Goal: Task Accomplishment & Management: Use online tool/utility

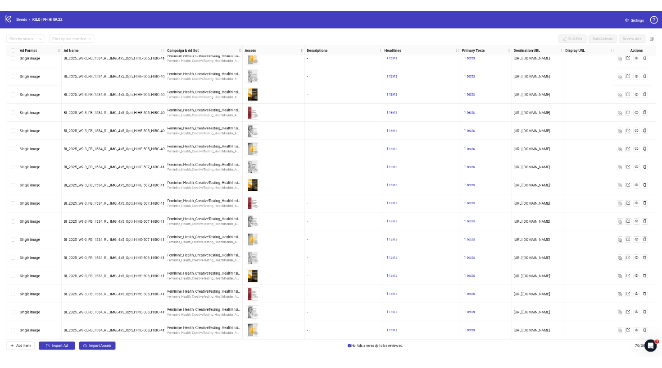
scroll to position [1718, 3]
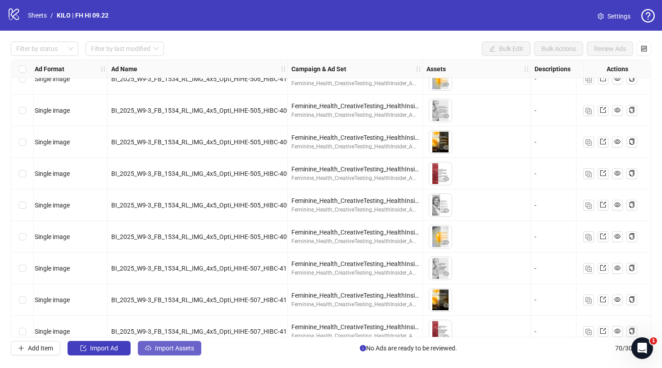
click at [158, 349] on span "Import Assets" at bounding box center [174, 347] width 39 height 7
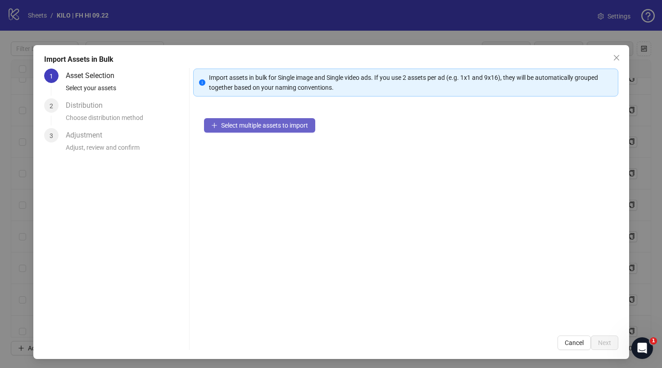
click at [267, 124] on span "Select multiple assets to import" at bounding box center [264, 125] width 87 height 7
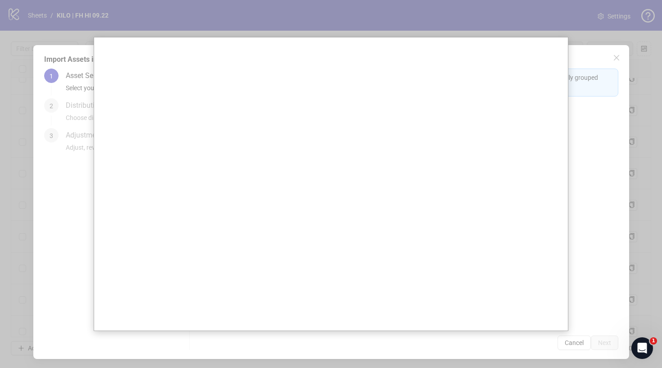
click at [590, 94] on div at bounding box center [331, 184] width 662 height 368
click at [612, 53] on div at bounding box center [331, 184] width 662 height 368
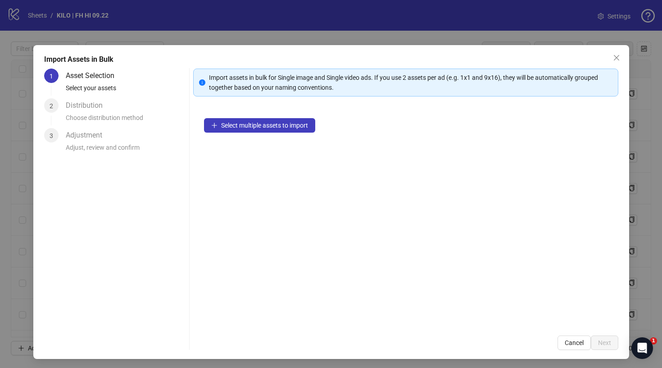
click at [287, 122] on span "Select multiple assets to import" at bounding box center [264, 125] width 87 height 7
click at [273, 129] on button "Select multiple assets to import" at bounding box center [259, 125] width 111 height 14
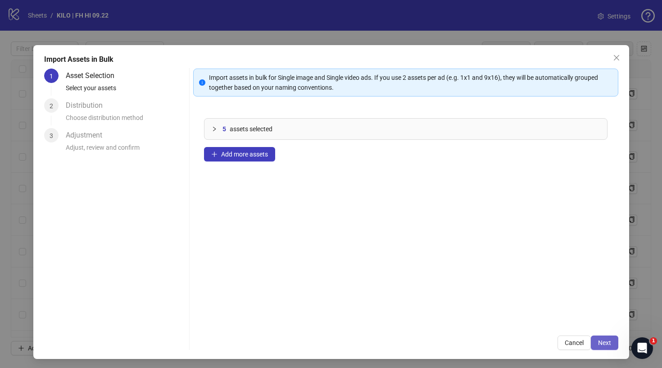
click at [609, 347] on button "Next" at bounding box center [604, 342] width 27 height 14
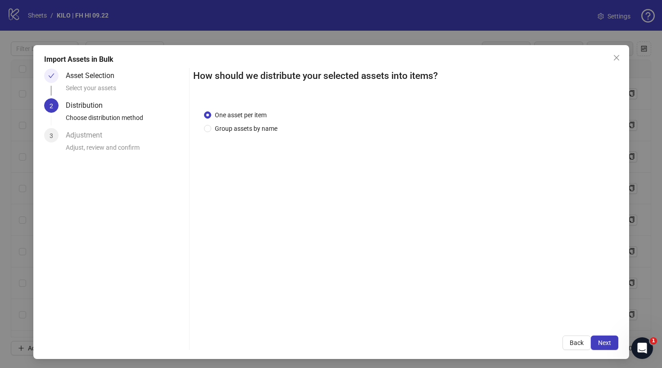
click at [609, 347] on button "Next" at bounding box center [604, 342] width 27 height 14
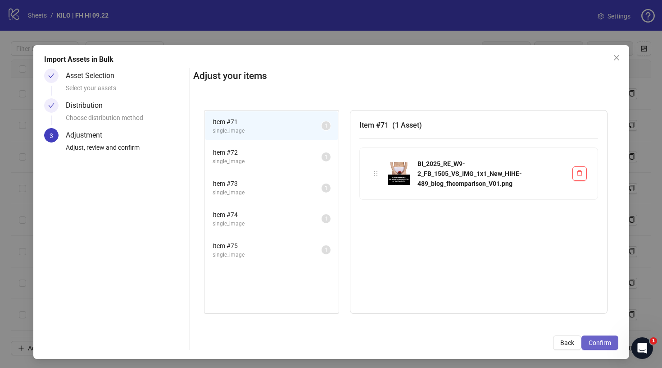
click at [597, 338] on button "Confirm" at bounding box center [600, 342] width 37 height 14
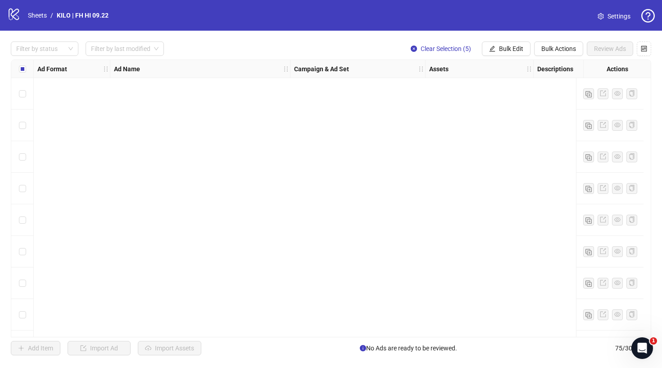
scroll to position [2110, 0]
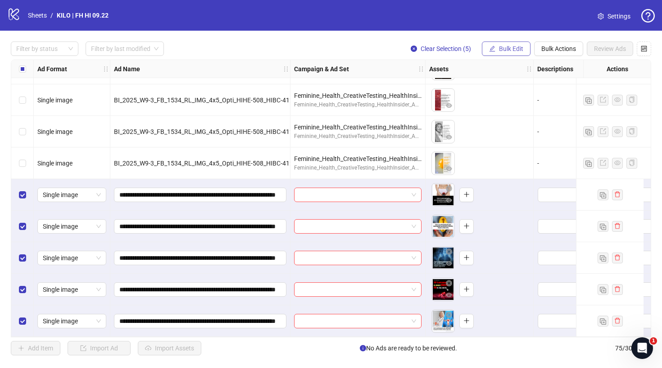
click at [510, 52] on span "Bulk Edit" at bounding box center [511, 48] width 24 height 7
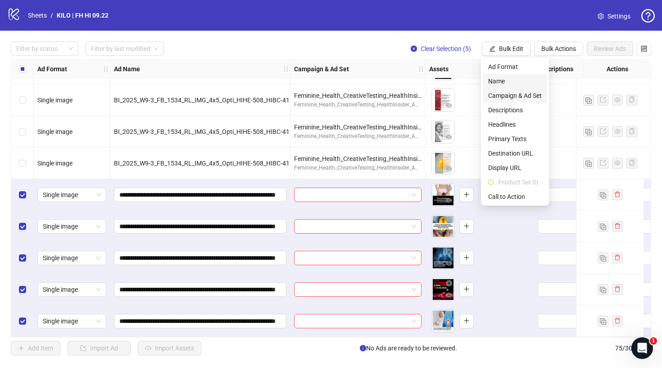
click at [501, 96] on span "Campaign & Ad Set" at bounding box center [515, 96] width 54 height 10
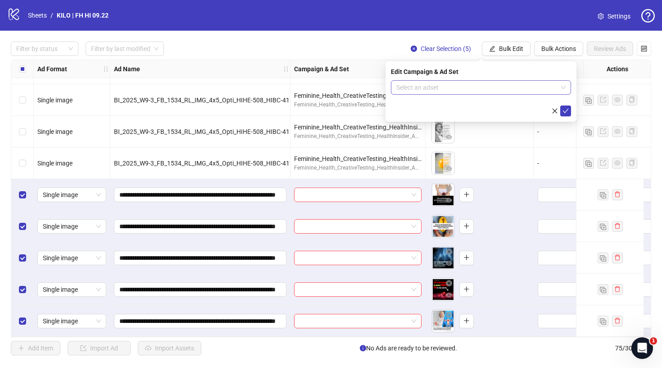
click at [454, 88] on input "search" at bounding box center [476, 88] width 161 height 14
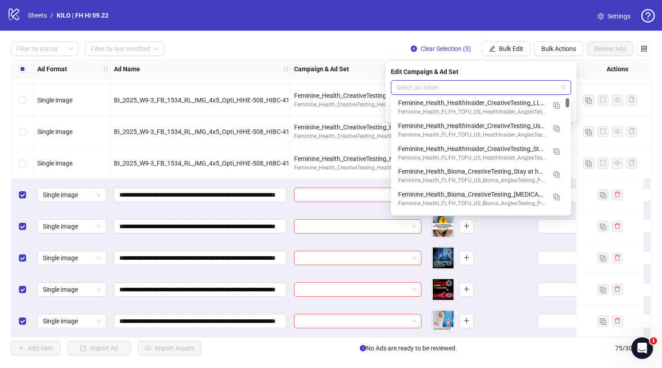
scroll to position [0, 0]
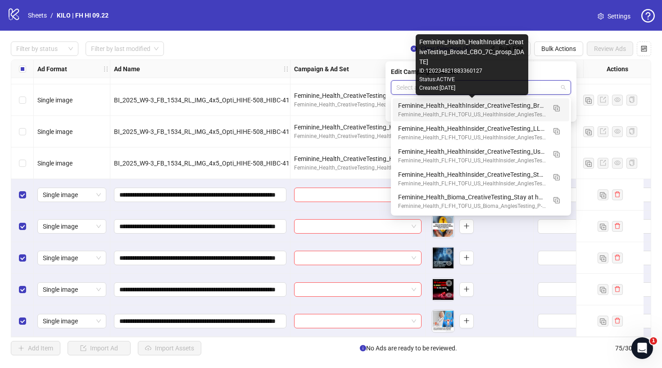
click at [407, 105] on div "Feminine_Health_HealthInsider_CreativeTesting_Broad_CBO_7C_prosp_2025.09.19" at bounding box center [472, 105] width 148 height 10
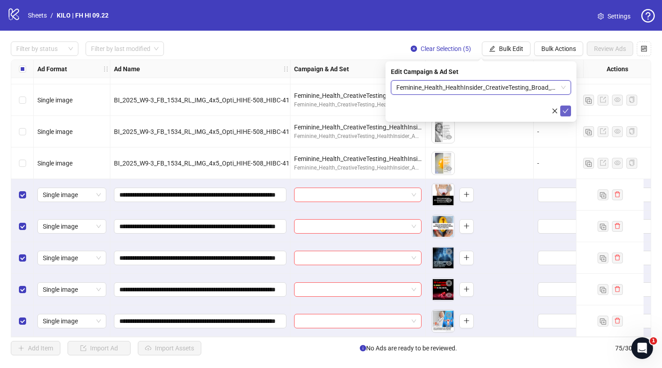
click at [568, 113] on icon "check" at bounding box center [566, 111] width 6 height 6
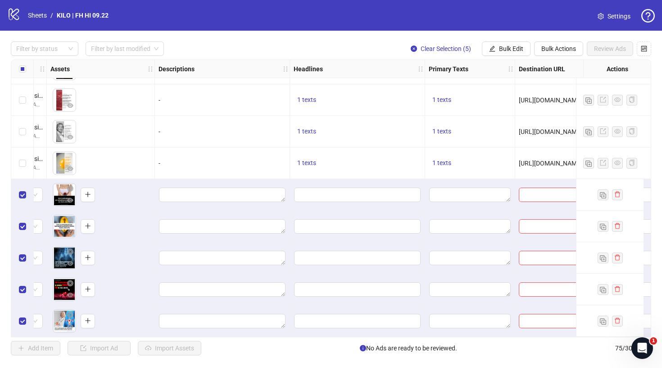
scroll to position [2110, 413]
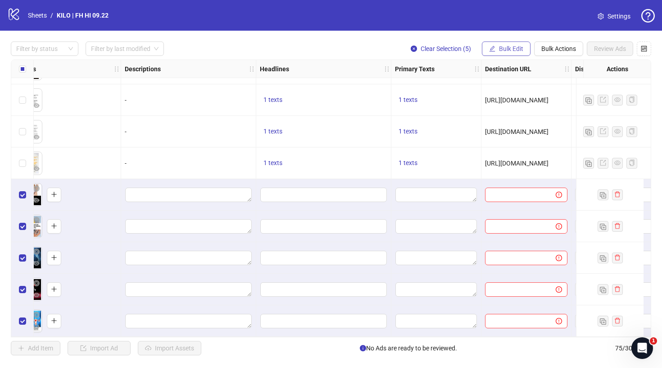
click at [515, 49] on span "Bulk Edit" at bounding box center [511, 48] width 24 height 7
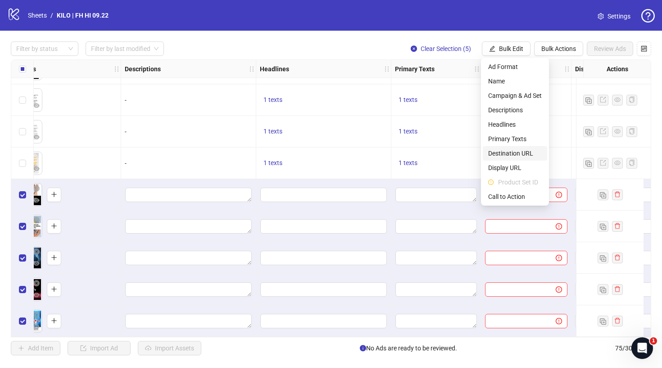
click at [503, 152] on span "Destination URL" at bounding box center [515, 153] width 54 height 10
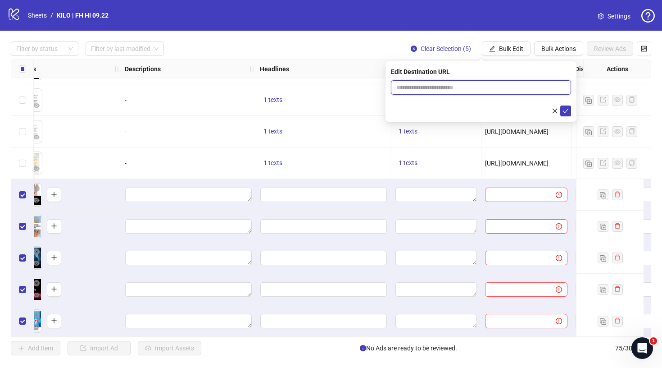
click at [462, 84] on input "text" at bounding box center [477, 87] width 162 height 10
paste input "**********"
type input "**********"
click at [569, 114] on icon "check" at bounding box center [566, 111] width 6 height 6
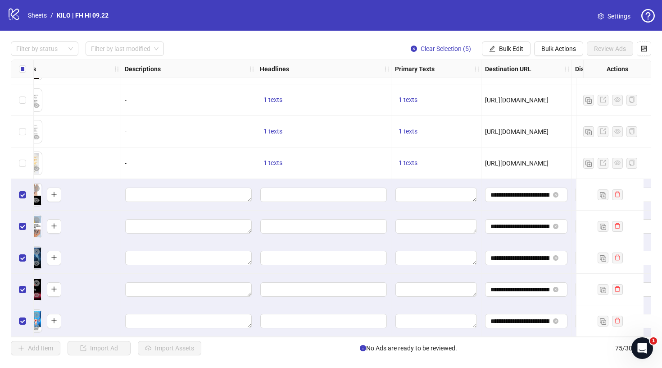
scroll to position [2110, 128]
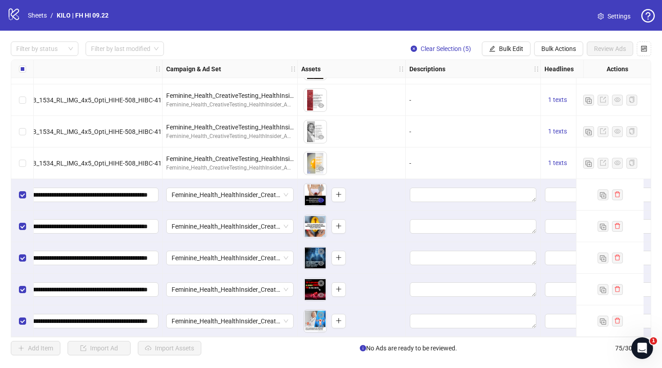
click at [319, 197] on icon "eye" at bounding box center [321, 200] width 6 height 6
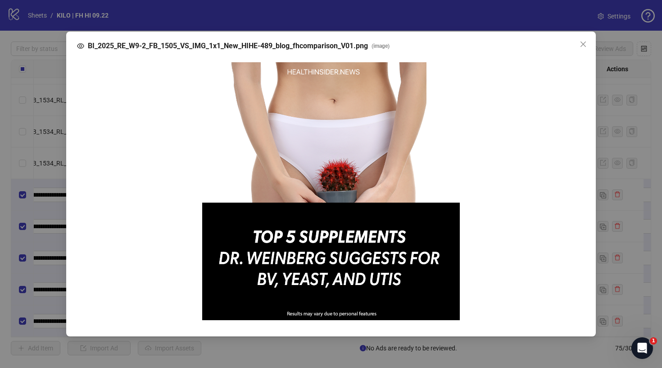
click at [623, 105] on div "BI_2025_RE_W9-2_FB_1505_VS_IMG_1x1_New_HIHE-489_blog_fhcomparison_V01.png ( ima…" at bounding box center [331, 184] width 662 height 368
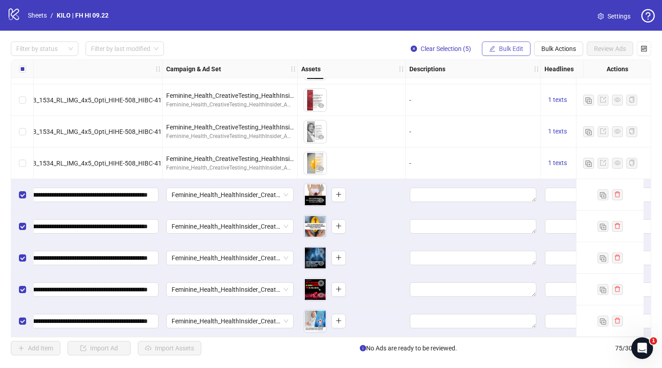
click at [513, 47] on span "Bulk Edit" at bounding box center [511, 48] width 24 height 7
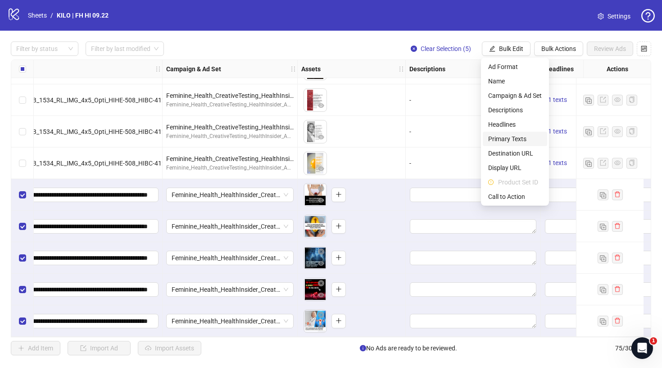
click at [508, 137] on span "Primary Texts" at bounding box center [515, 139] width 54 height 10
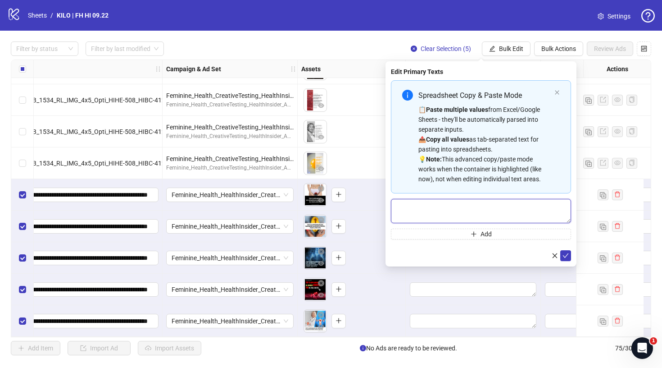
click at [466, 207] on textarea "Multi-text input container - paste or copy values" at bounding box center [481, 211] width 180 height 24
paste textarea "**********"
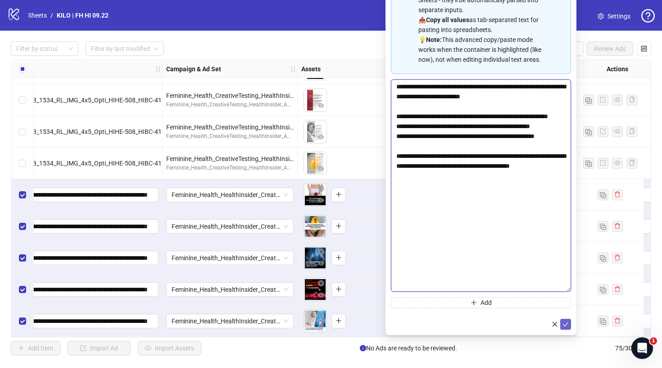
click at [566, 329] on form "**********" at bounding box center [481, 145] width 180 height 369
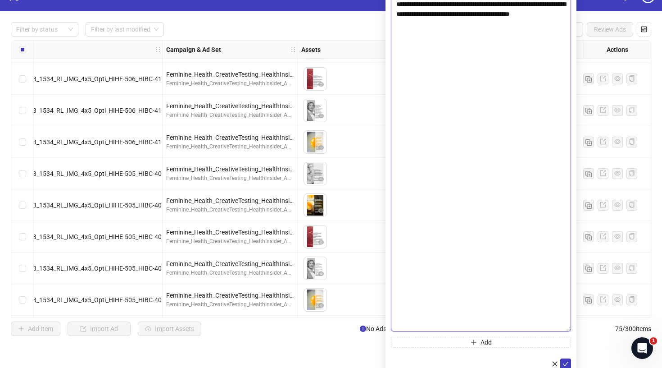
scroll to position [21, 0]
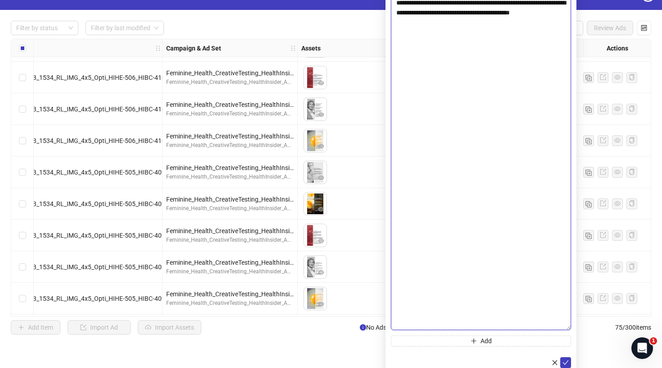
click at [500, 117] on textarea "**********" at bounding box center [481, 128] width 180 height 404
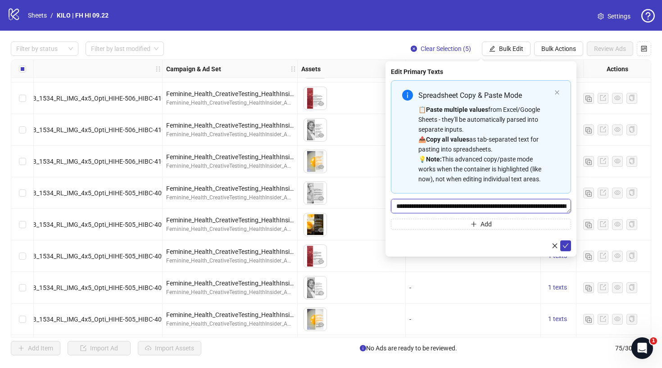
click at [513, 148] on div "**********" at bounding box center [481, 154] width 180 height 149
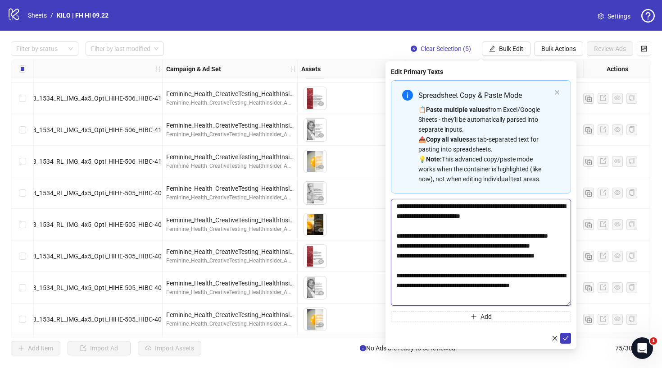
click at [556, 304] on textarea "**********" at bounding box center [481, 252] width 180 height 107
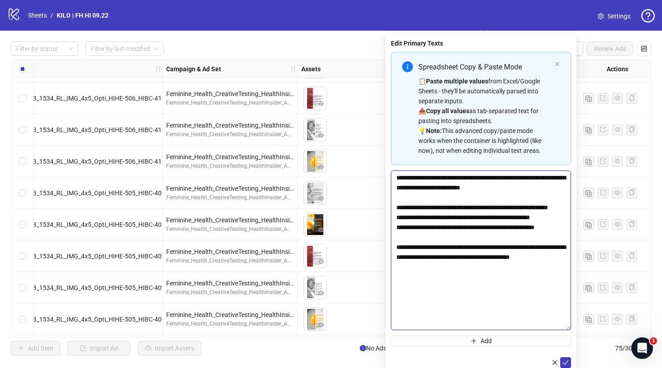
click at [567, 330] on textarea "**********" at bounding box center [481, 250] width 180 height 160
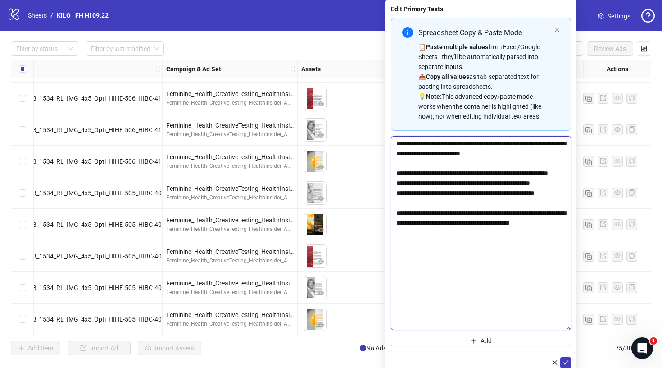
click at [396, 175] on textarea "**********" at bounding box center [481, 233] width 180 height 194
paste textarea "*"
click at [397, 194] on textarea "**********" at bounding box center [481, 233] width 180 height 194
paste textarea "*"
click at [397, 213] on textarea "**********" at bounding box center [481, 233] width 180 height 194
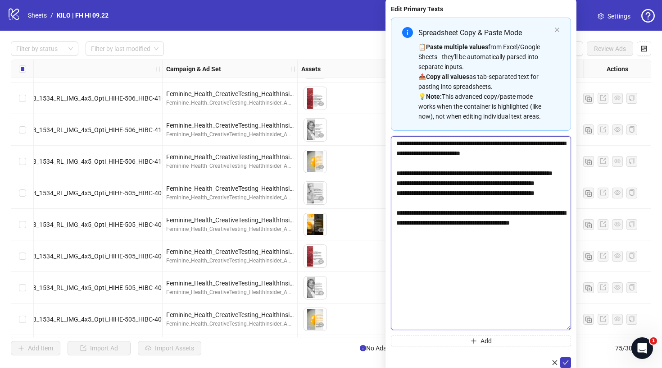
paste textarea "*"
click at [451, 229] on textarea "**********" at bounding box center [481, 233] width 180 height 194
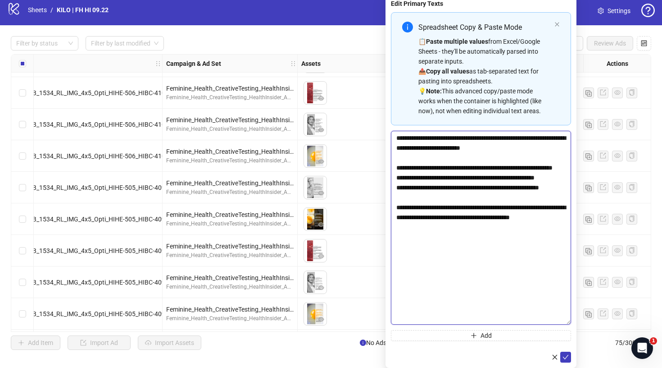
scroll to position [14, 0]
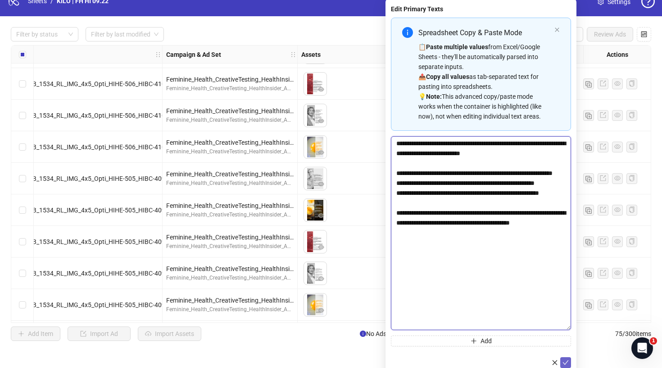
type textarea "**********"
click at [563, 360] on icon "check" at bounding box center [566, 362] width 6 height 6
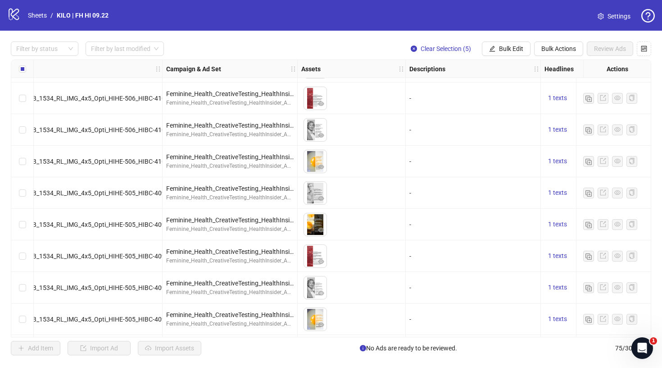
scroll to position [0, 0]
click at [514, 52] on span "Bulk Edit" at bounding box center [511, 48] width 24 height 7
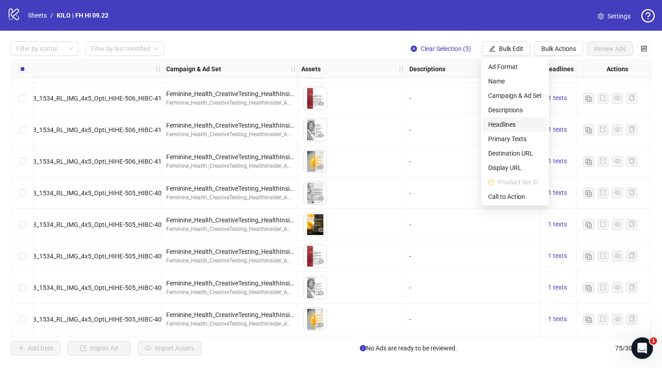
click at [515, 124] on span "Headlines" at bounding box center [515, 124] width 54 height 10
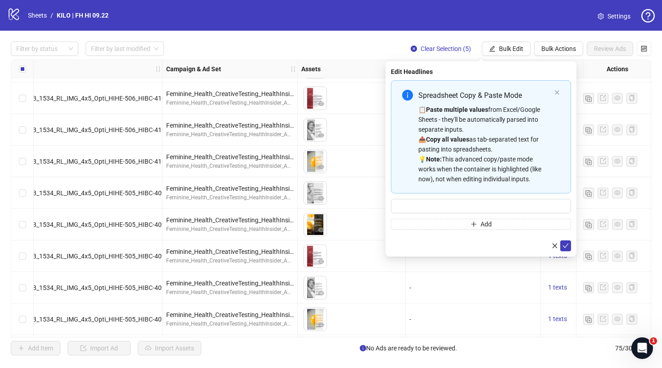
click at [419, 198] on div "Spreadsheet Copy & Paste Mode 📋 Paste multiple values from Excel/Google Sheets …" at bounding box center [481, 154] width 180 height 149
click at [419, 203] on input "Multi-input container - paste or copy values" at bounding box center [481, 206] width 180 height 14
paste input "**********"
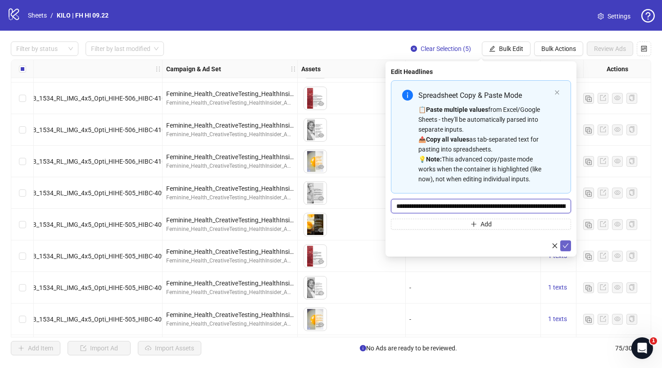
type input "**********"
click at [565, 246] on icon "check" at bounding box center [566, 245] width 6 height 6
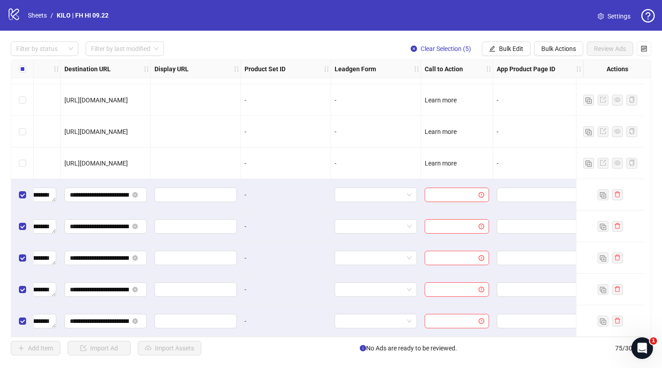
scroll to position [2110, 841]
click at [507, 49] on span "Bulk Edit" at bounding box center [511, 48] width 24 height 7
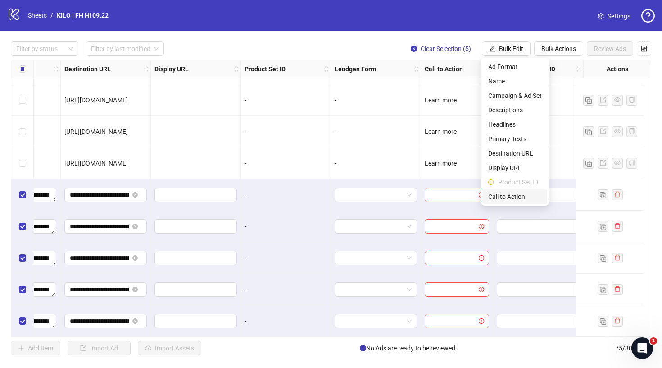
click at [499, 199] on span "Call to Action" at bounding box center [515, 196] width 54 height 10
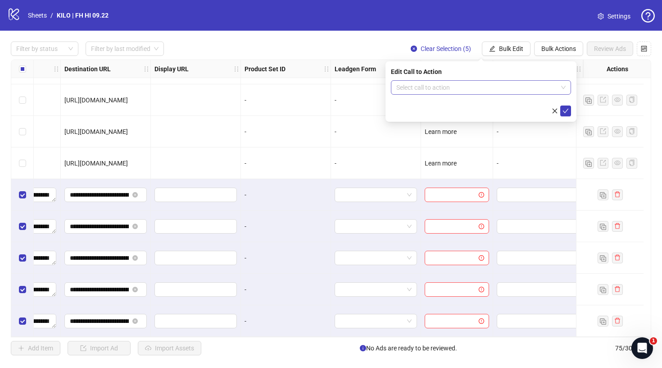
click at [446, 90] on input "search" at bounding box center [476, 88] width 161 height 14
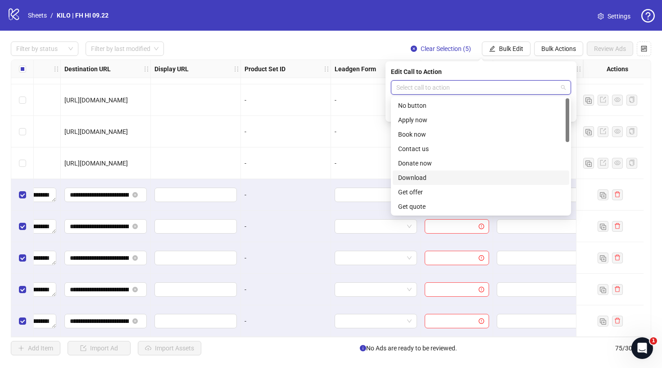
scroll to position [68, 0]
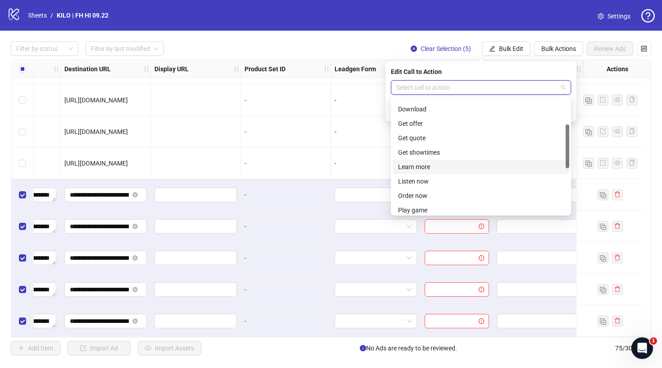
click at [445, 168] on div "Learn more" at bounding box center [481, 167] width 166 height 10
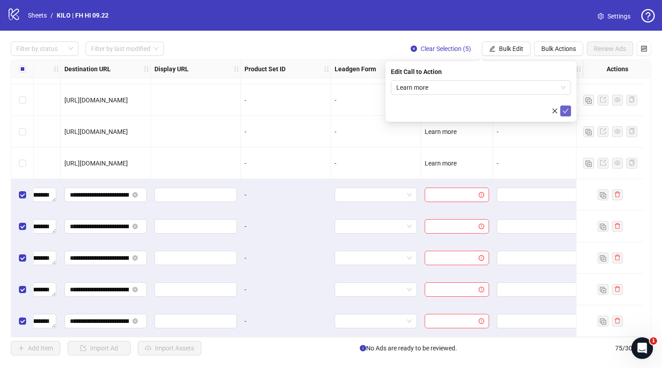
click at [569, 107] on button "submit" at bounding box center [566, 110] width 11 height 11
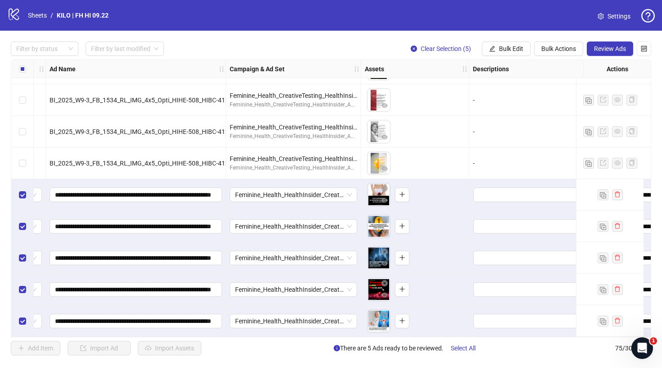
scroll to position [2110, 60]
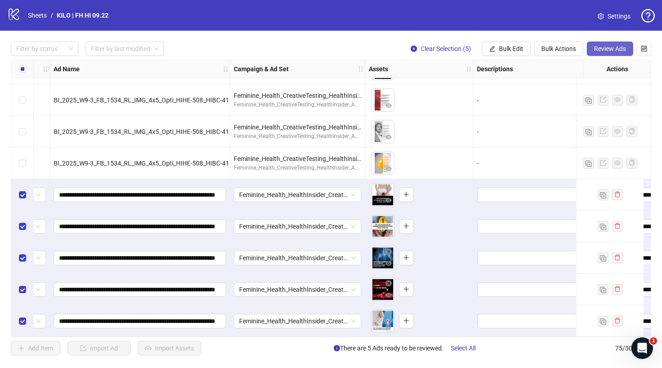
click at [621, 55] on button "Review Ads" at bounding box center [610, 48] width 46 height 14
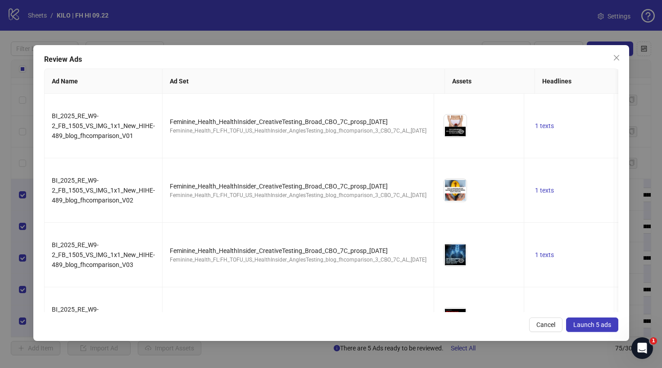
click at [593, 323] on span "Launch 5 ads" at bounding box center [593, 324] width 38 height 7
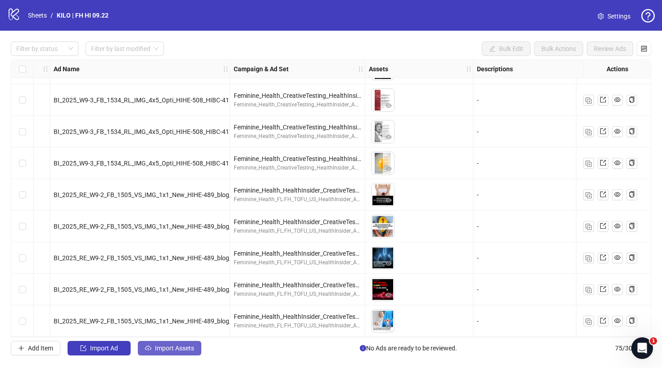
click at [156, 351] on span "Import Assets" at bounding box center [174, 347] width 39 height 7
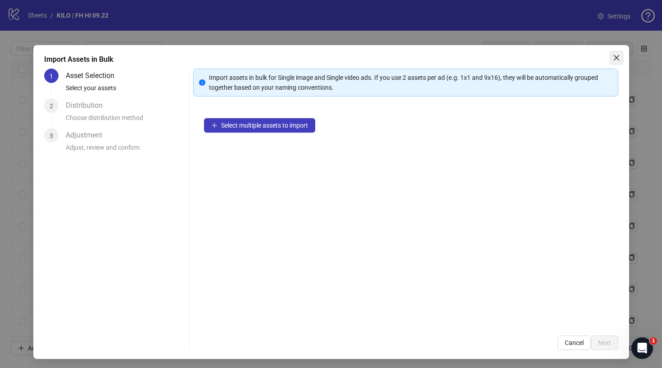
click at [614, 59] on icon "close" at bounding box center [616, 57] width 7 height 7
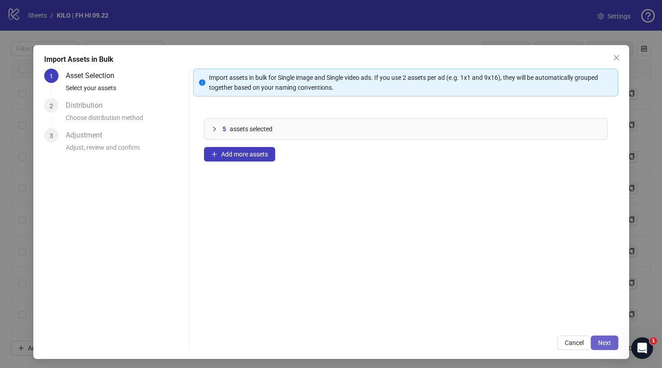
click at [612, 346] on button "Next" at bounding box center [604, 342] width 27 height 14
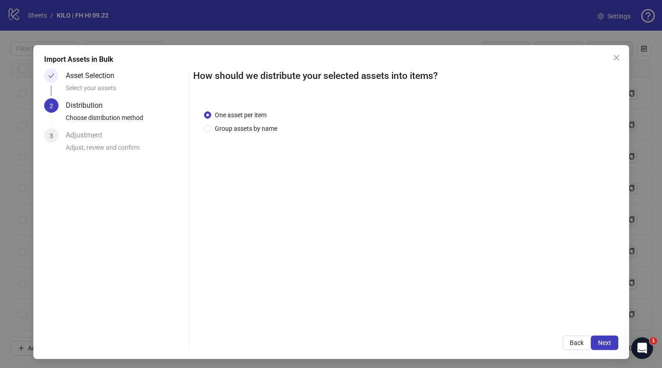
click at [612, 346] on button "Next" at bounding box center [604, 342] width 27 height 14
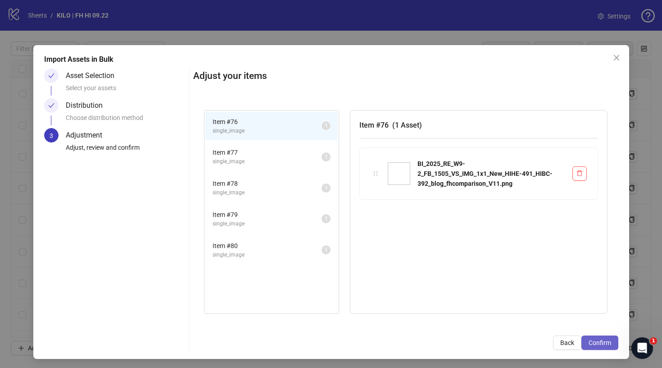
click at [611, 346] on button "Confirm" at bounding box center [600, 342] width 37 height 14
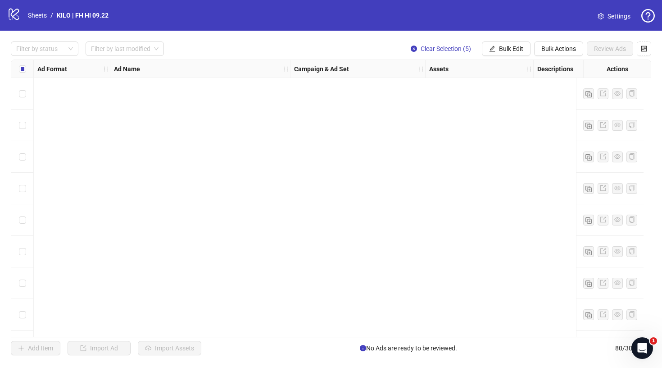
scroll to position [2268, 0]
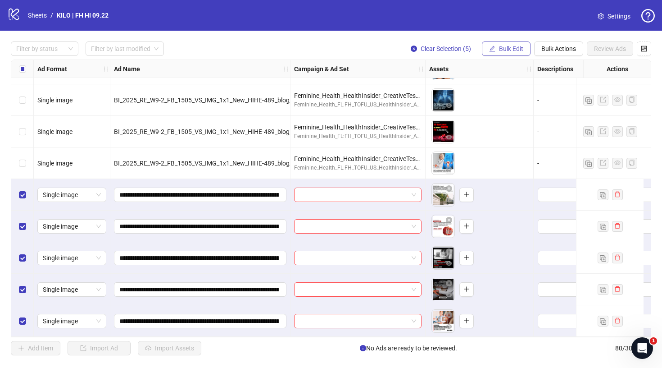
click at [504, 45] on span "Bulk Edit" at bounding box center [511, 48] width 24 height 7
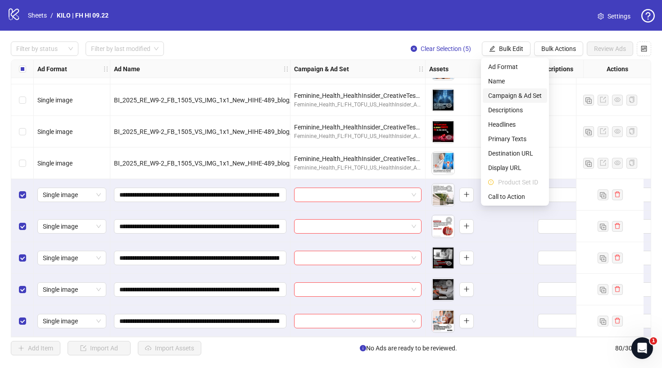
click at [502, 96] on span "Campaign & Ad Set" at bounding box center [515, 96] width 54 height 10
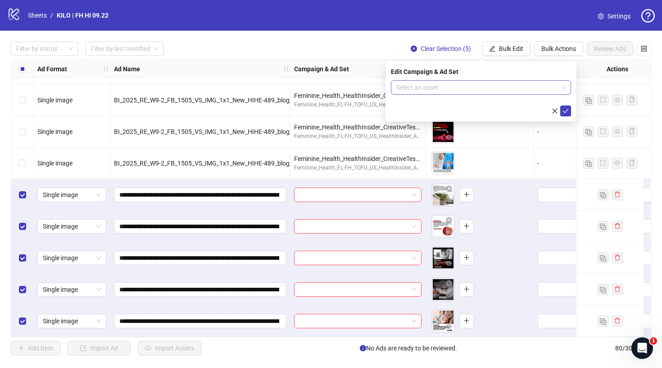
click at [457, 88] on input "search" at bounding box center [476, 88] width 161 height 14
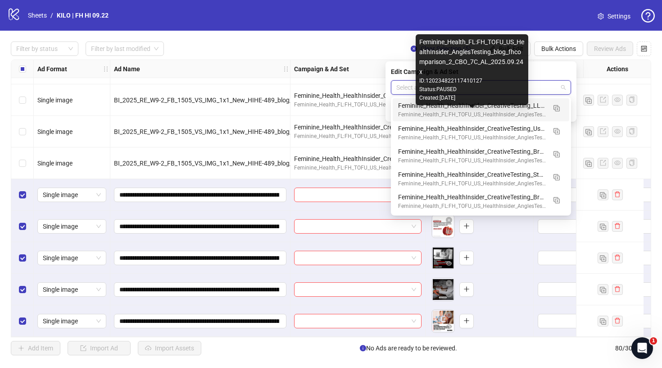
click at [411, 110] on div "Feminine_Health_FL:FH_TOFU_US_HealthInsider_AnglesTesting_blog_fhcomparison_2_C…" at bounding box center [472, 114] width 148 height 9
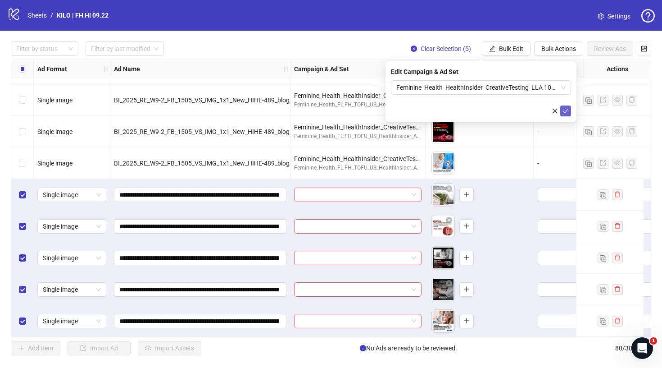
click at [563, 108] on icon "check" at bounding box center [566, 111] width 6 height 6
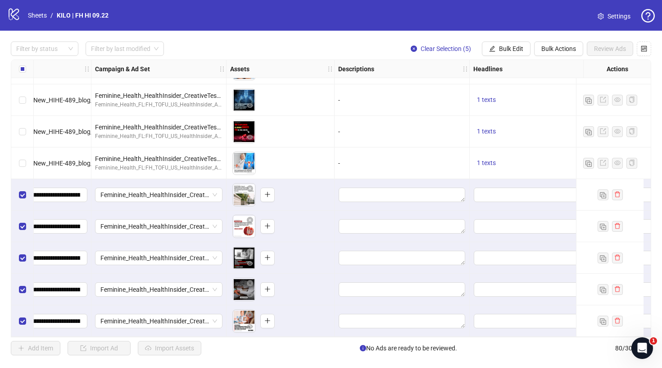
scroll to position [2268, 253]
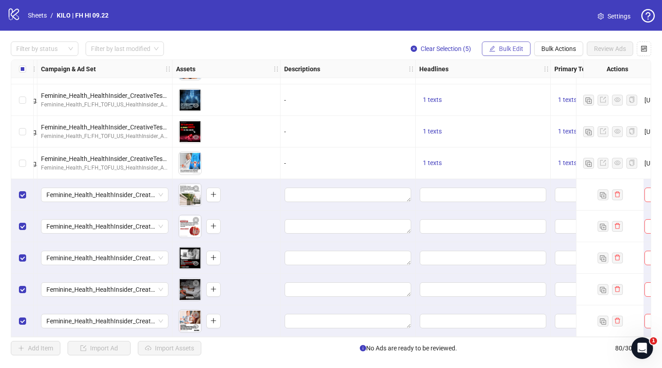
click at [492, 45] on button "Bulk Edit" at bounding box center [506, 48] width 49 height 14
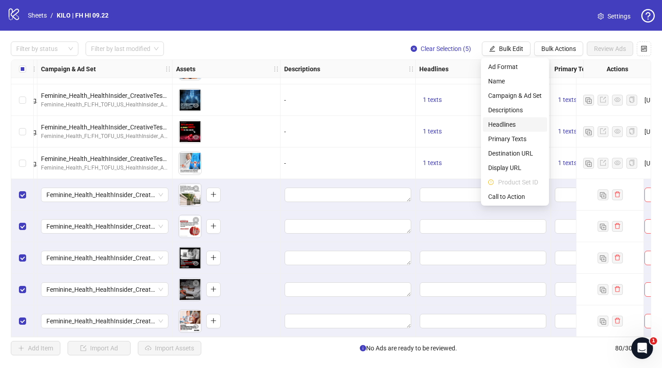
click at [503, 127] on span "Headlines" at bounding box center [515, 124] width 54 height 10
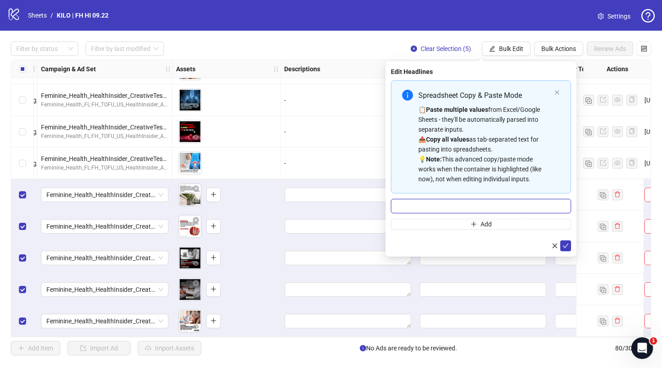
click at [438, 208] on input "Multi-input container - paste or copy values" at bounding box center [481, 206] width 180 height 14
paste input "**********"
drag, startPoint x: 542, startPoint y: 205, endPoint x: 597, endPoint y: 205, distance: 54.5
click at [597, 205] on body "logo/logo-mobile Sheets / KILO | FH HI 09.22 Settings Filter by status Filter b…" at bounding box center [331, 184] width 662 height 368
type input "**********"
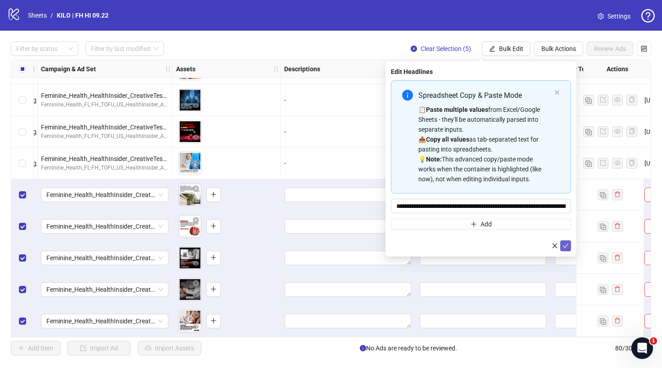
click at [570, 245] on button "submit" at bounding box center [566, 245] width 11 height 11
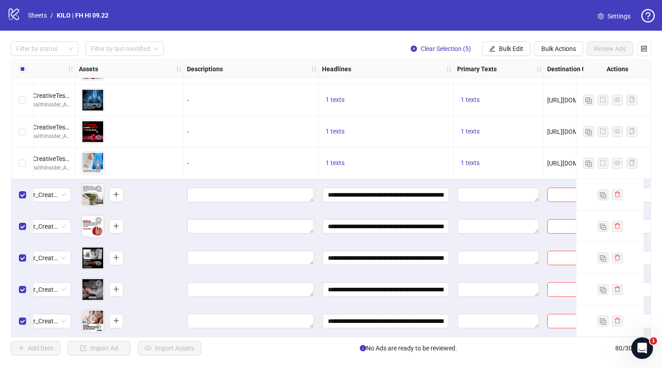
scroll to position [2268, 392]
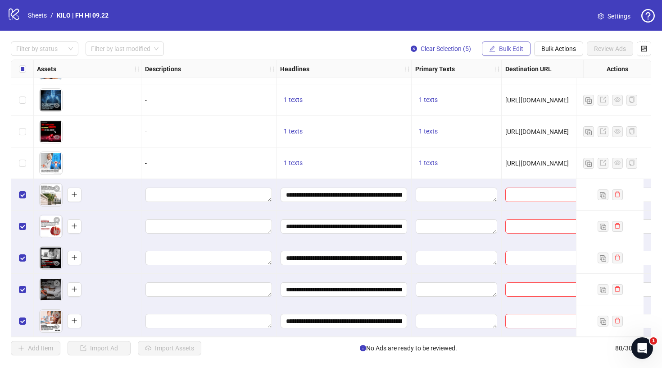
click at [511, 47] on span "Bulk Edit" at bounding box center [511, 48] width 24 height 7
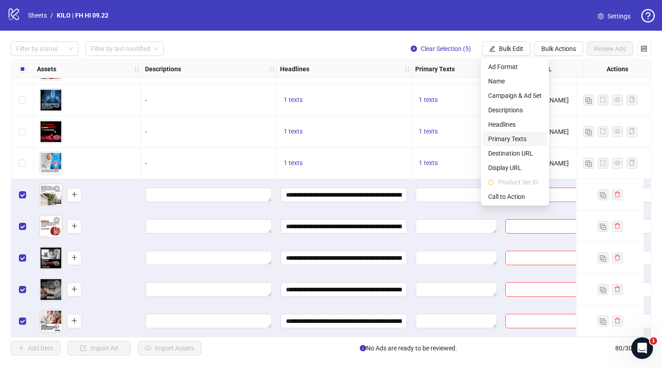
click at [504, 139] on span "Primary Texts" at bounding box center [515, 139] width 54 height 10
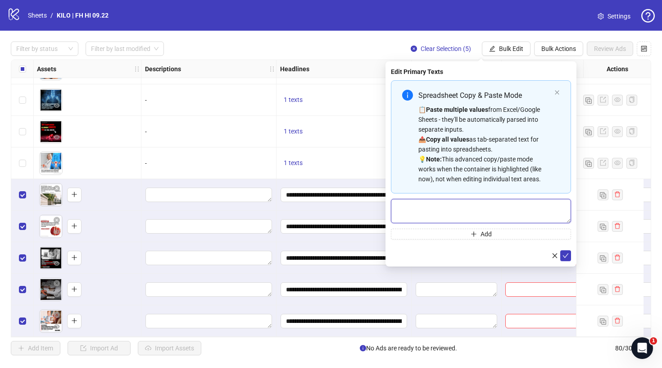
click at [453, 210] on textarea "Multi-text input container - paste or copy values" at bounding box center [481, 211] width 180 height 24
paste textarea "**********"
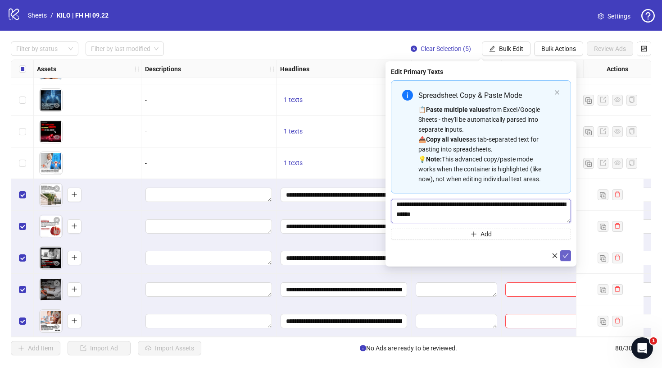
type textarea "**********"
click at [567, 254] on icon "check" at bounding box center [566, 255] width 6 height 6
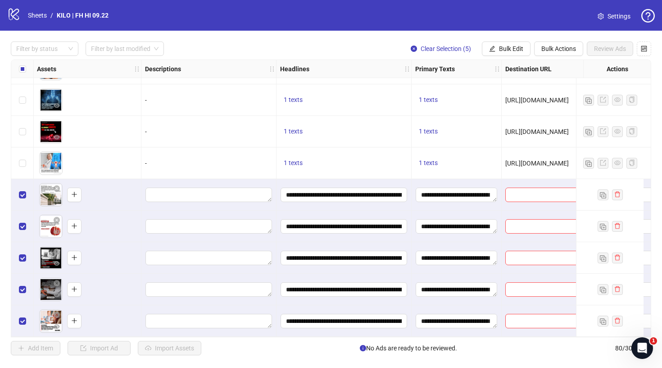
scroll to position [2268, 485]
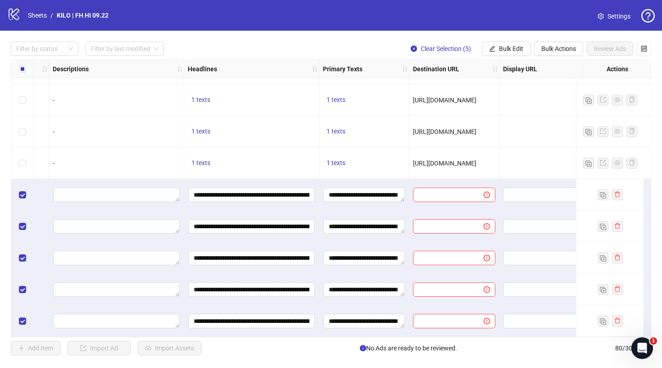
click at [448, 160] on span "https://healthinsider.news/md-in-gynecology-reviews-the-top-5-supplements-to-ta…" at bounding box center [445, 163] width 64 height 7
copy span "https://healthinsider.news/md-in-gynecology-reviews-the-top-5-supplements-to-ta…"
click at [512, 47] on span "Bulk Edit" at bounding box center [511, 48] width 24 height 7
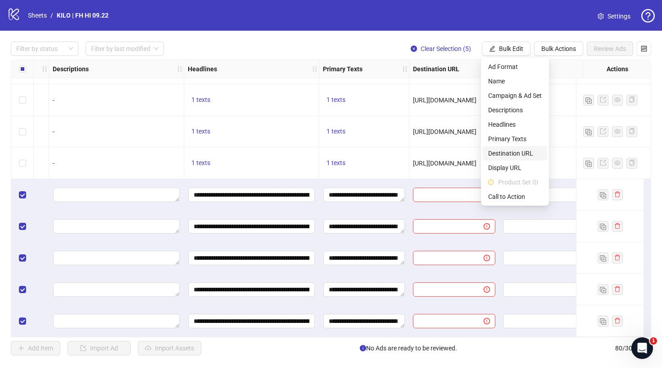
click at [508, 155] on span "Destination URL" at bounding box center [515, 153] width 54 height 10
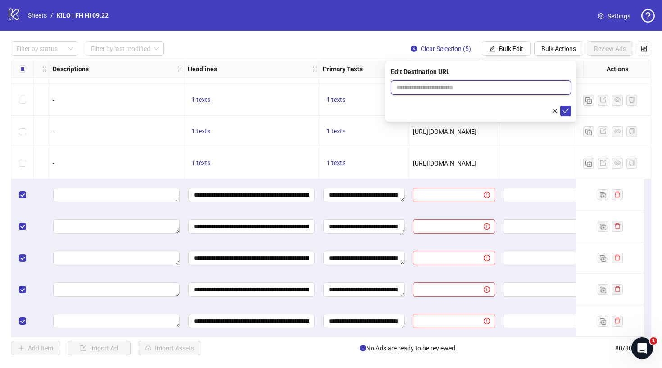
click at [459, 88] on input "text" at bounding box center [477, 87] width 162 height 10
paste input "**********"
type input "**********"
click at [566, 114] on span "submit" at bounding box center [566, 110] width 6 height 7
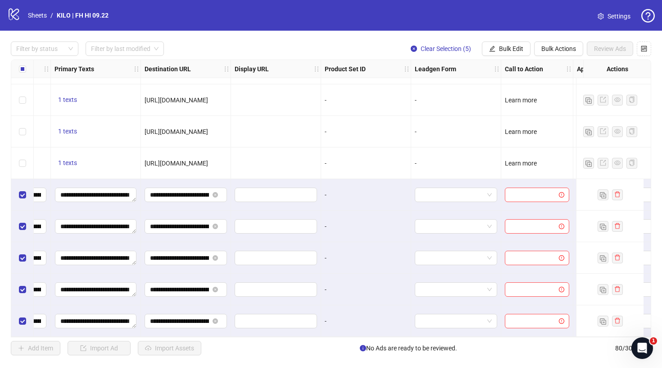
scroll to position [2268, 810]
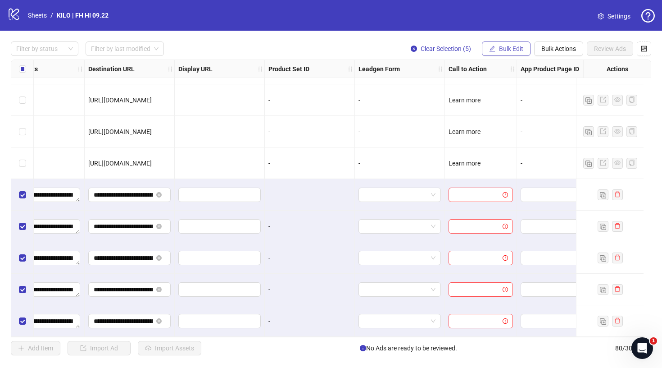
click at [500, 47] on span "Bulk Edit" at bounding box center [511, 48] width 24 height 7
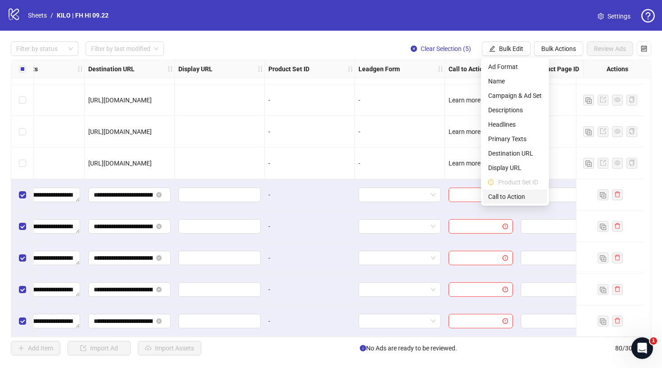
click at [498, 193] on span "Call to Action" at bounding box center [515, 196] width 54 height 10
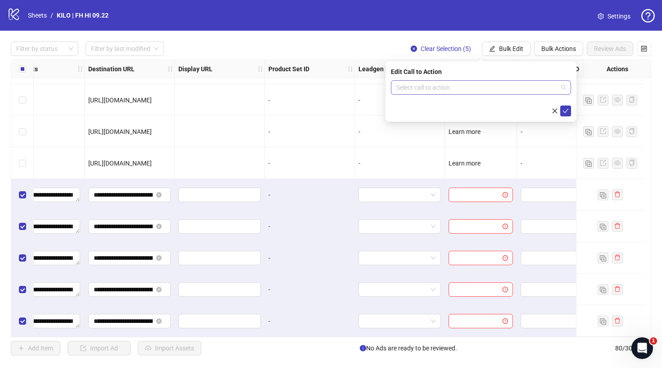
click at [425, 85] on input "search" at bounding box center [476, 88] width 161 height 14
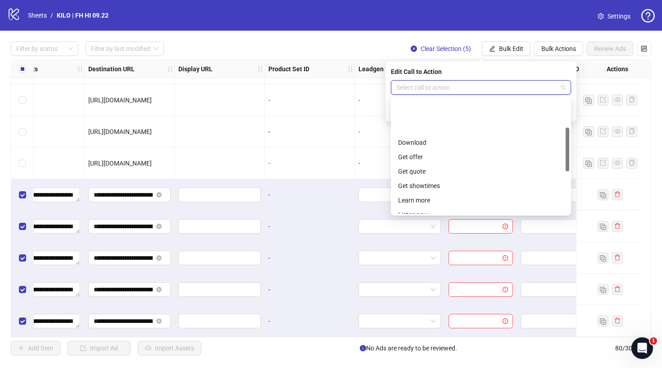
scroll to position [77, 0]
click at [438, 160] on div "Learn more" at bounding box center [481, 158] width 166 height 10
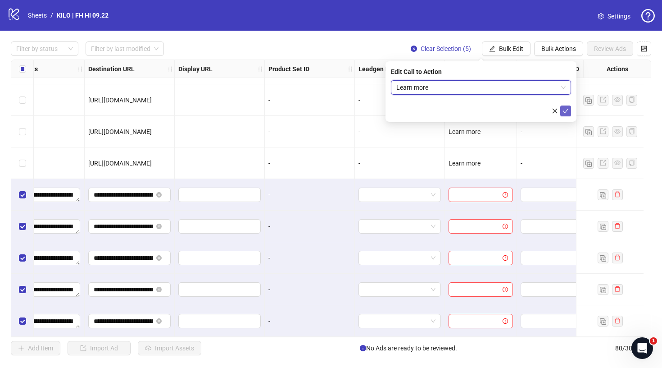
click at [567, 110] on icon "check" at bounding box center [566, 111] width 6 height 5
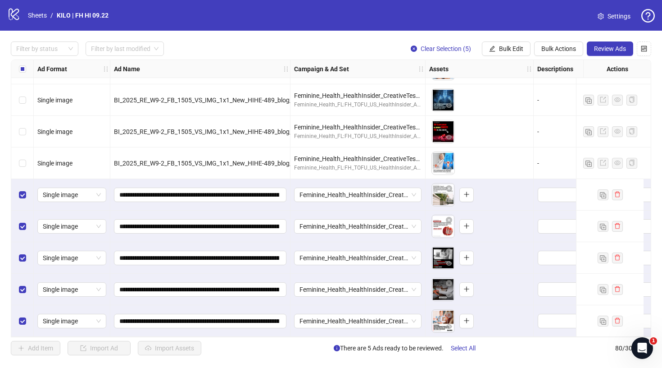
scroll to position [2268, 0]
click at [599, 47] on span "Review Ads" at bounding box center [610, 48] width 32 height 7
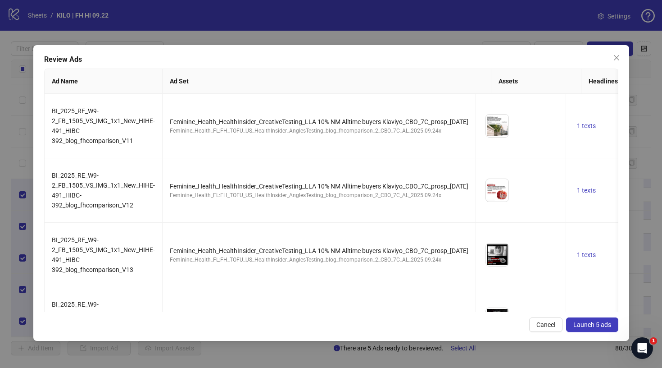
click at [604, 329] on button "Launch 5 ads" at bounding box center [592, 324] width 52 height 14
